Goal: Task Accomplishment & Management: Manage account settings

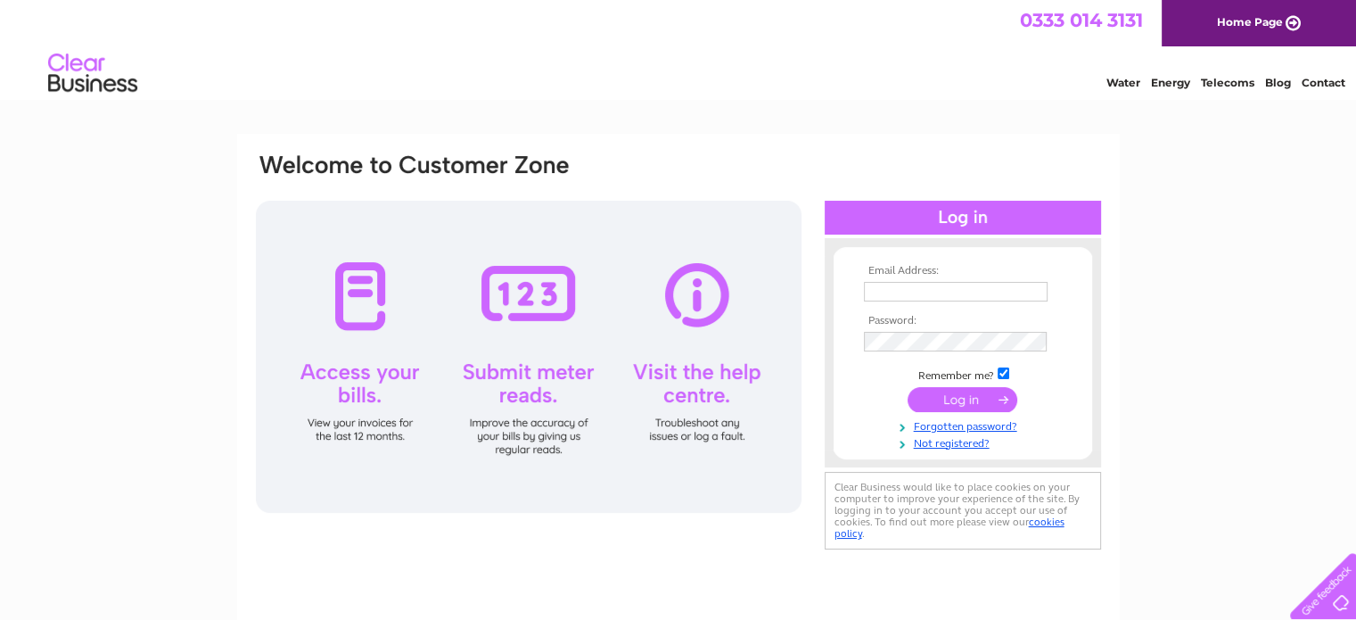
type input "[PERSON_NAME][DOMAIN_NAME][EMAIL_ADDRESS][DOMAIN_NAME]"
click at [983, 396] on input "submit" at bounding box center [962, 399] width 110 height 25
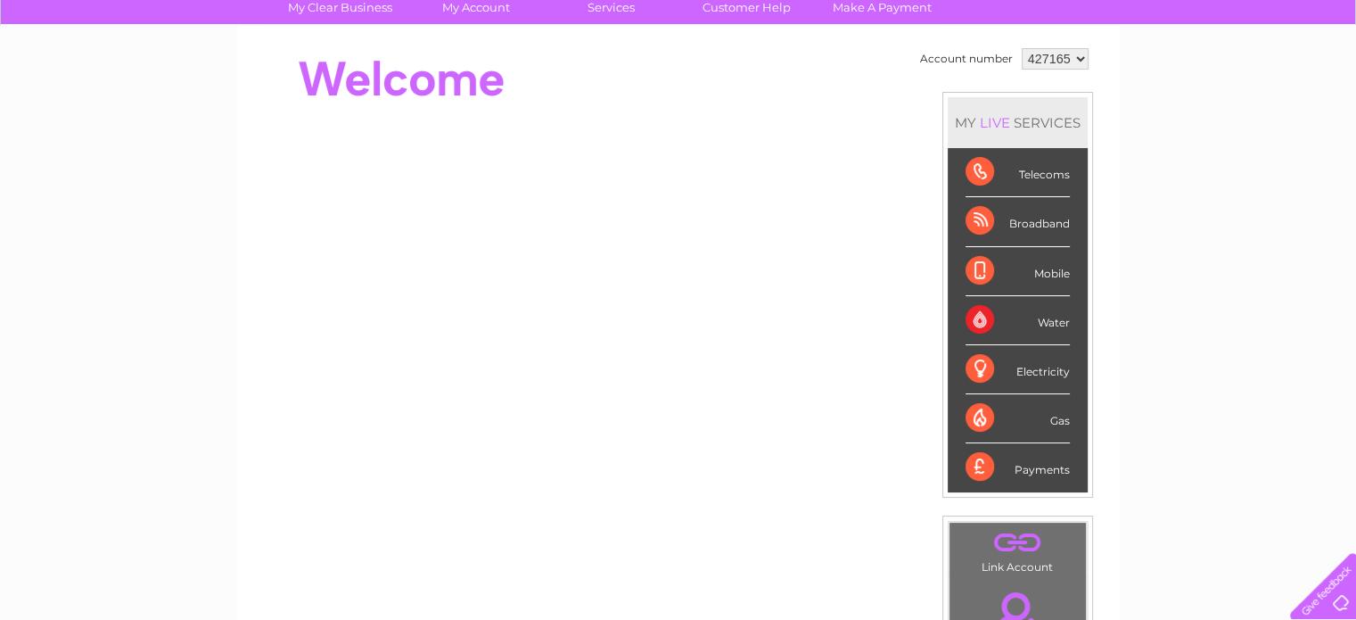
scroll to position [178, 0]
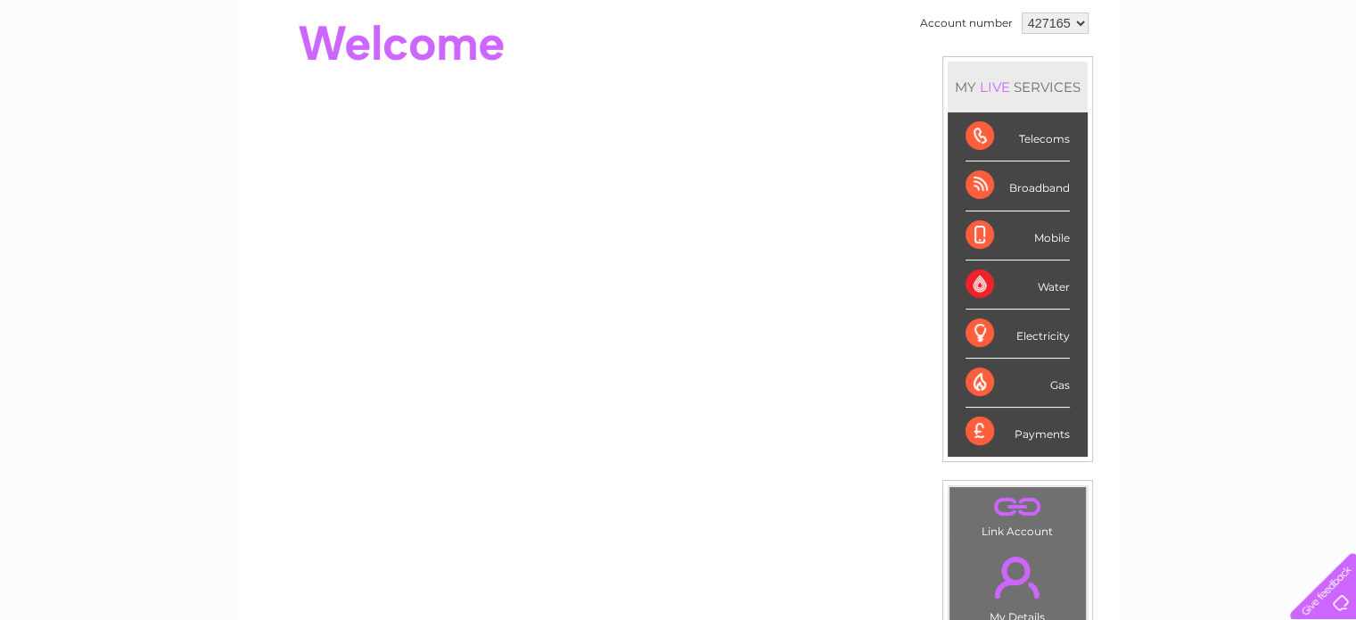
click at [1006, 138] on div "Telecoms" at bounding box center [1017, 136] width 104 height 49
click at [1196, 115] on div "My Clear Business Login Details My Details My Preferences Link Account My Accou…" at bounding box center [678, 456] width 1356 height 1002
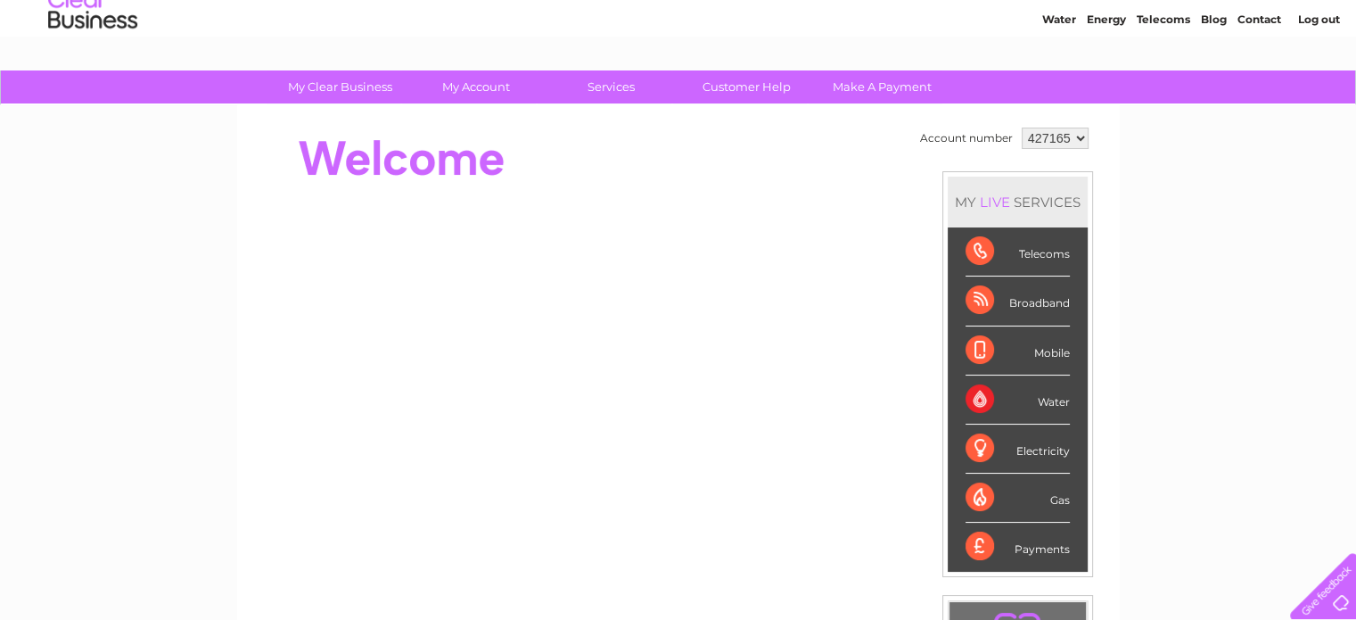
scroll to position [36, 0]
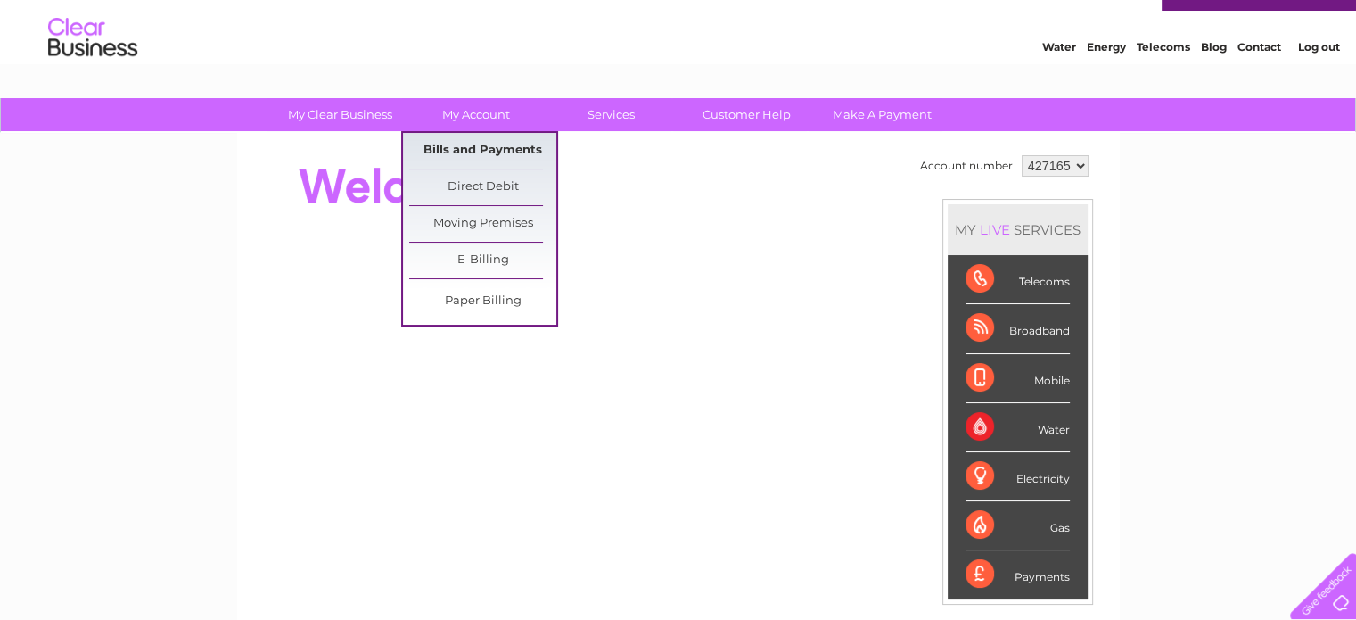
click at [479, 145] on link "Bills and Payments" at bounding box center [482, 151] width 147 height 36
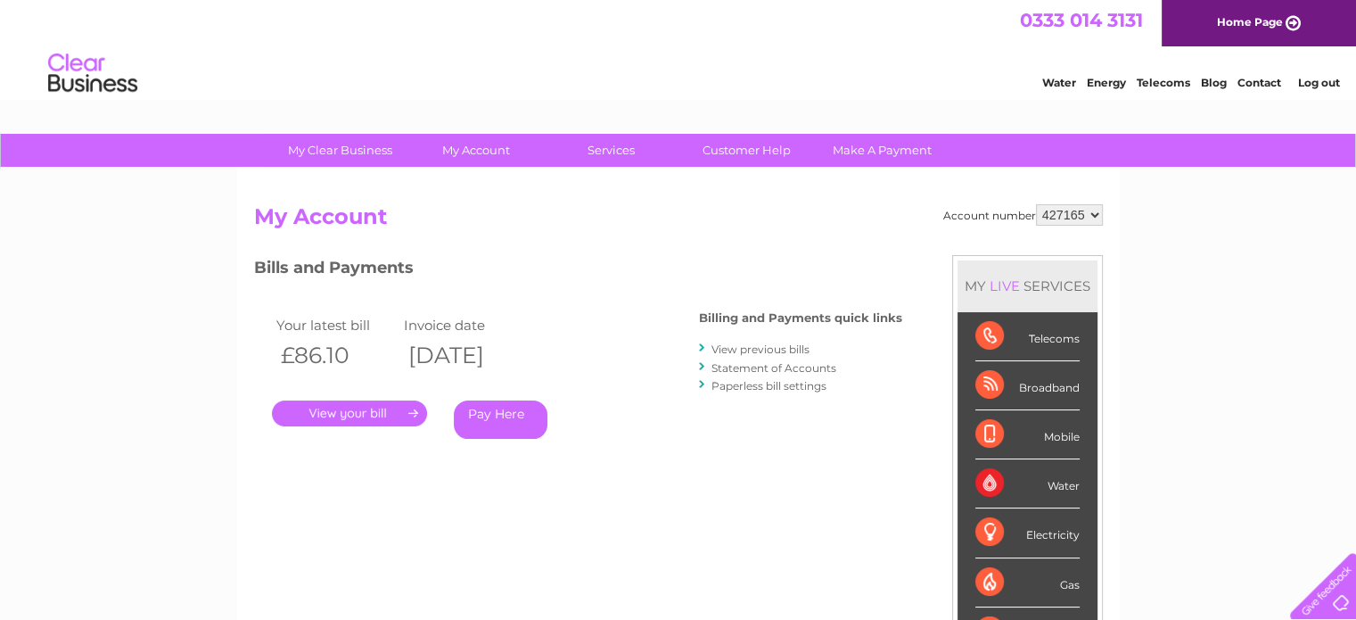
click at [1094, 213] on select "427165" at bounding box center [1069, 214] width 67 height 21
click at [1153, 215] on div "My Clear Business Login Details My Details My Preferences Link Account My Accou…" at bounding box center [678, 599] width 1356 height 930
click at [382, 407] on link "." at bounding box center [349, 413] width 155 height 26
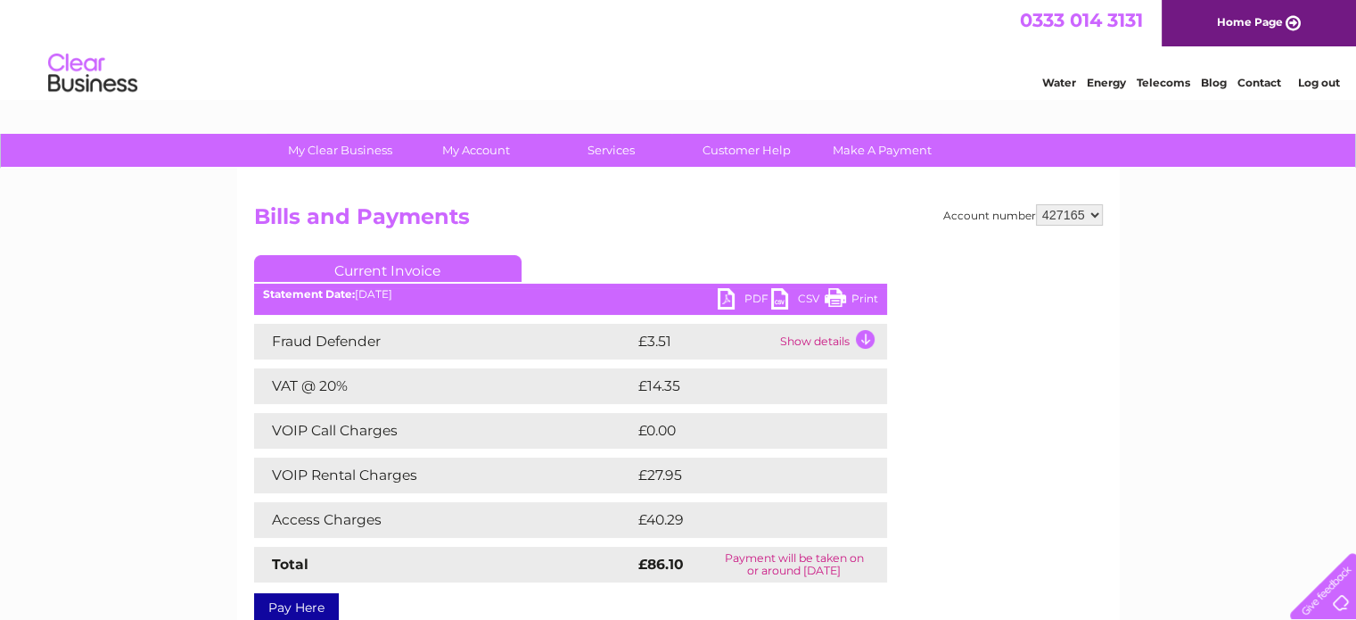
click at [724, 299] on link "PDF" at bounding box center [744, 301] width 53 height 26
